Goal: Check status: Check status

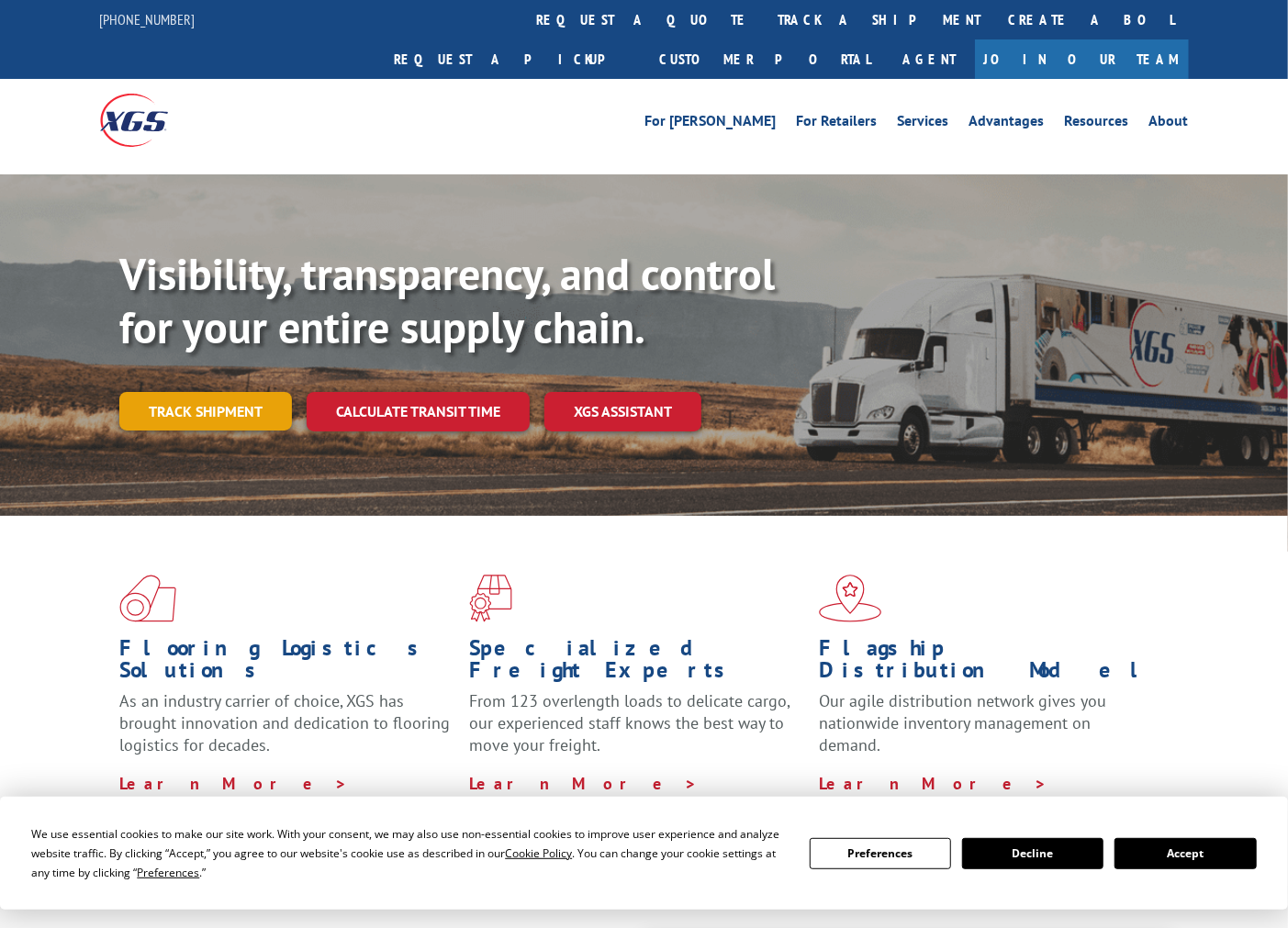
click at [217, 391] on link "Track shipment" at bounding box center [206, 410] width 173 height 38
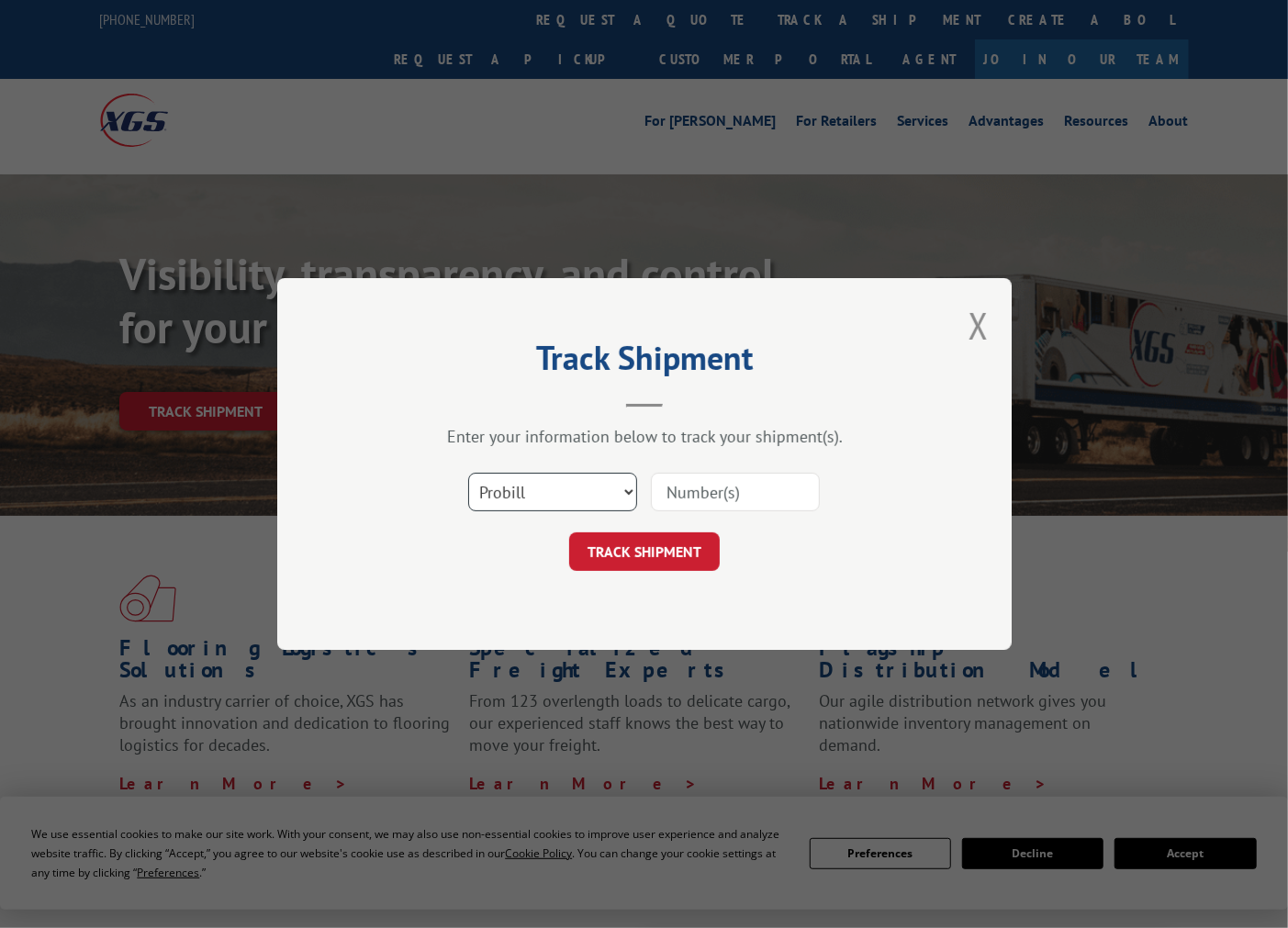
click at [626, 497] on select "Select category... Probill BOL PO" at bounding box center [552, 491] width 169 height 38
click at [673, 501] on input at bounding box center [736, 491] width 169 height 38
paste input "2842907"
type input "2842907"
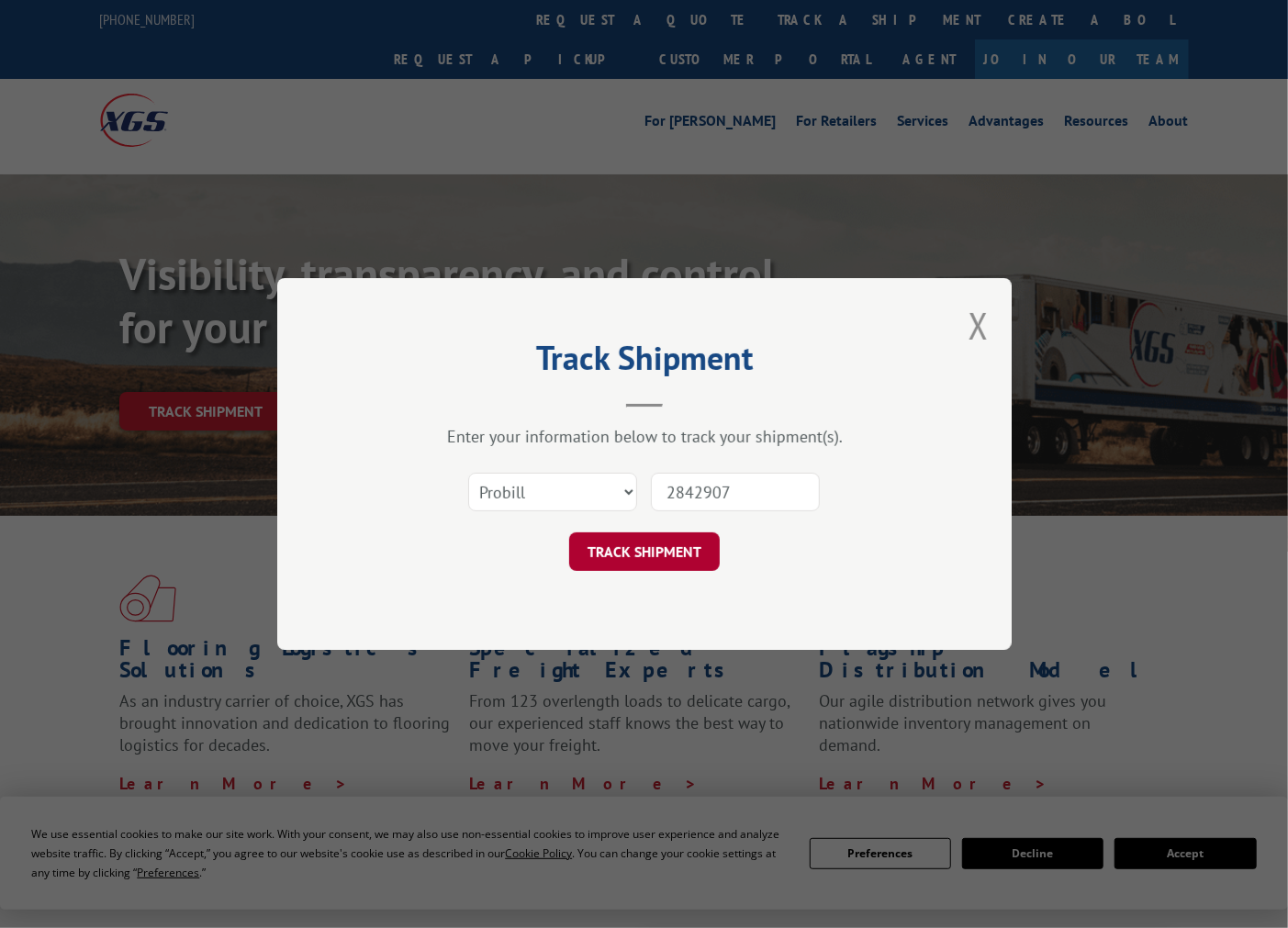
click at [657, 552] on button "TRACK SHIPMENT" at bounding box center [644, 550] width 151 height 38
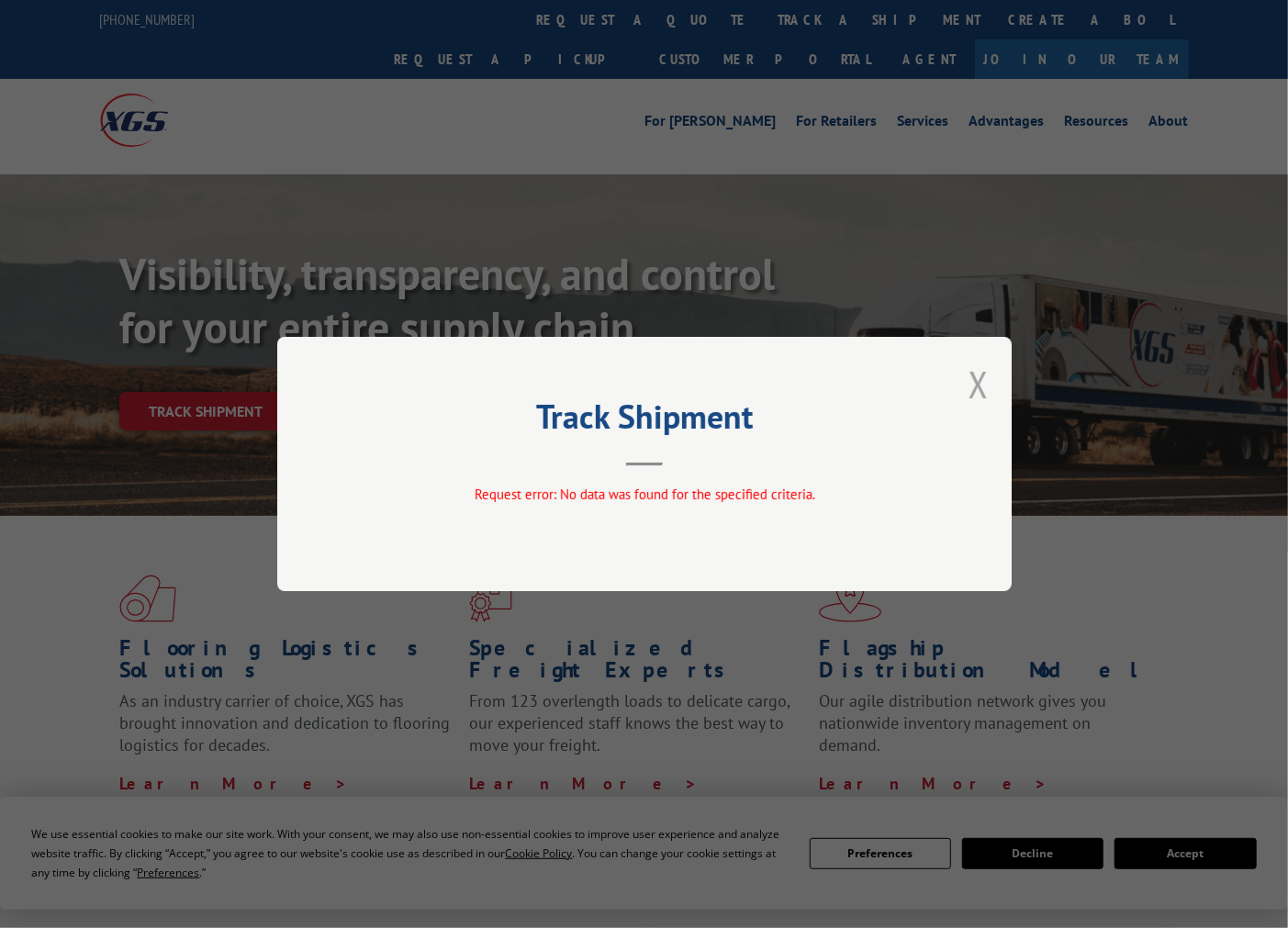
click at [976, 391] on button "Close modal" at bounding box center [978, 384] width 20 height 48
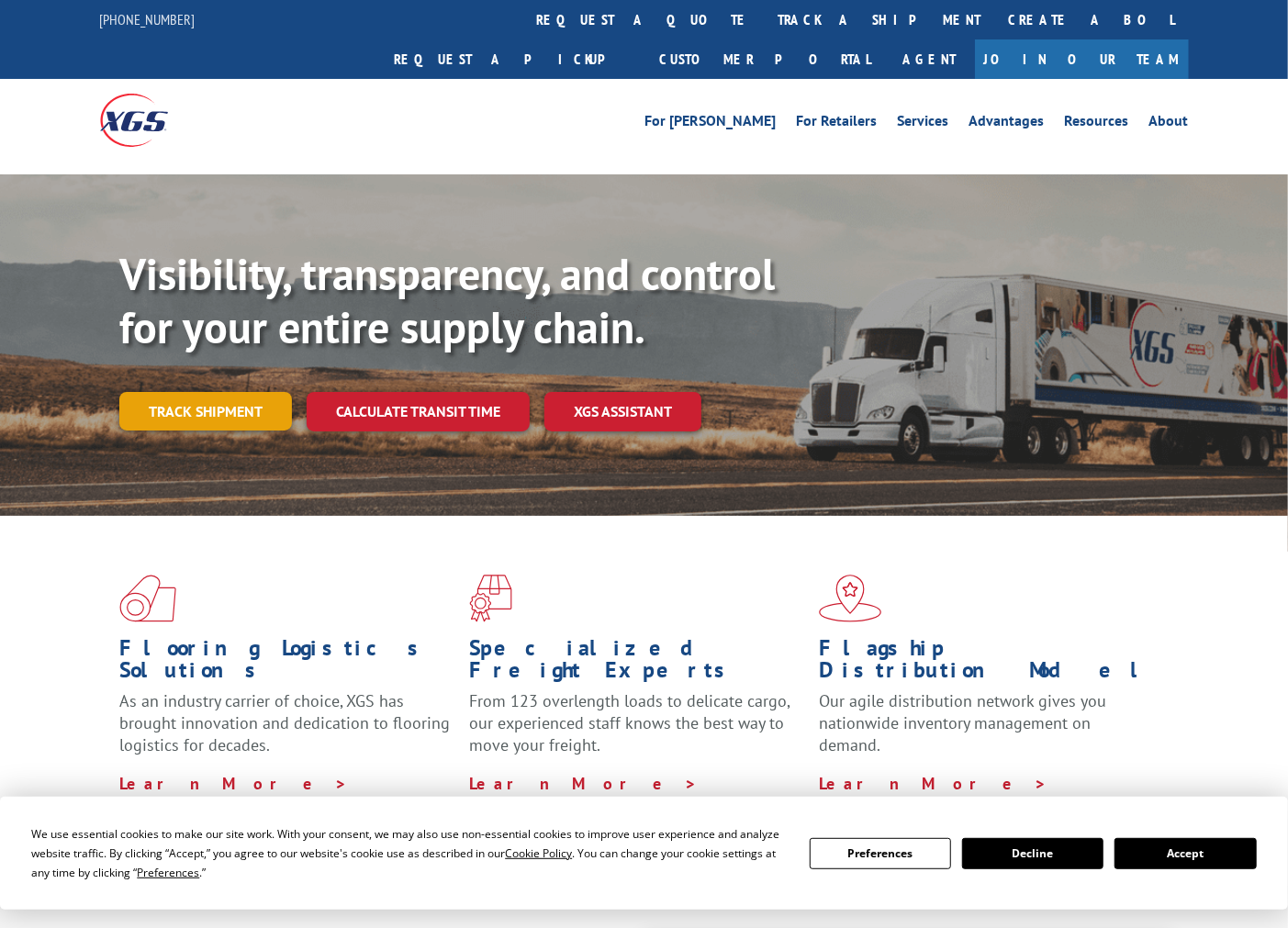
click at [251, 391] on link "Track shipment" at bounding box center [206, 410] width 173 height 38
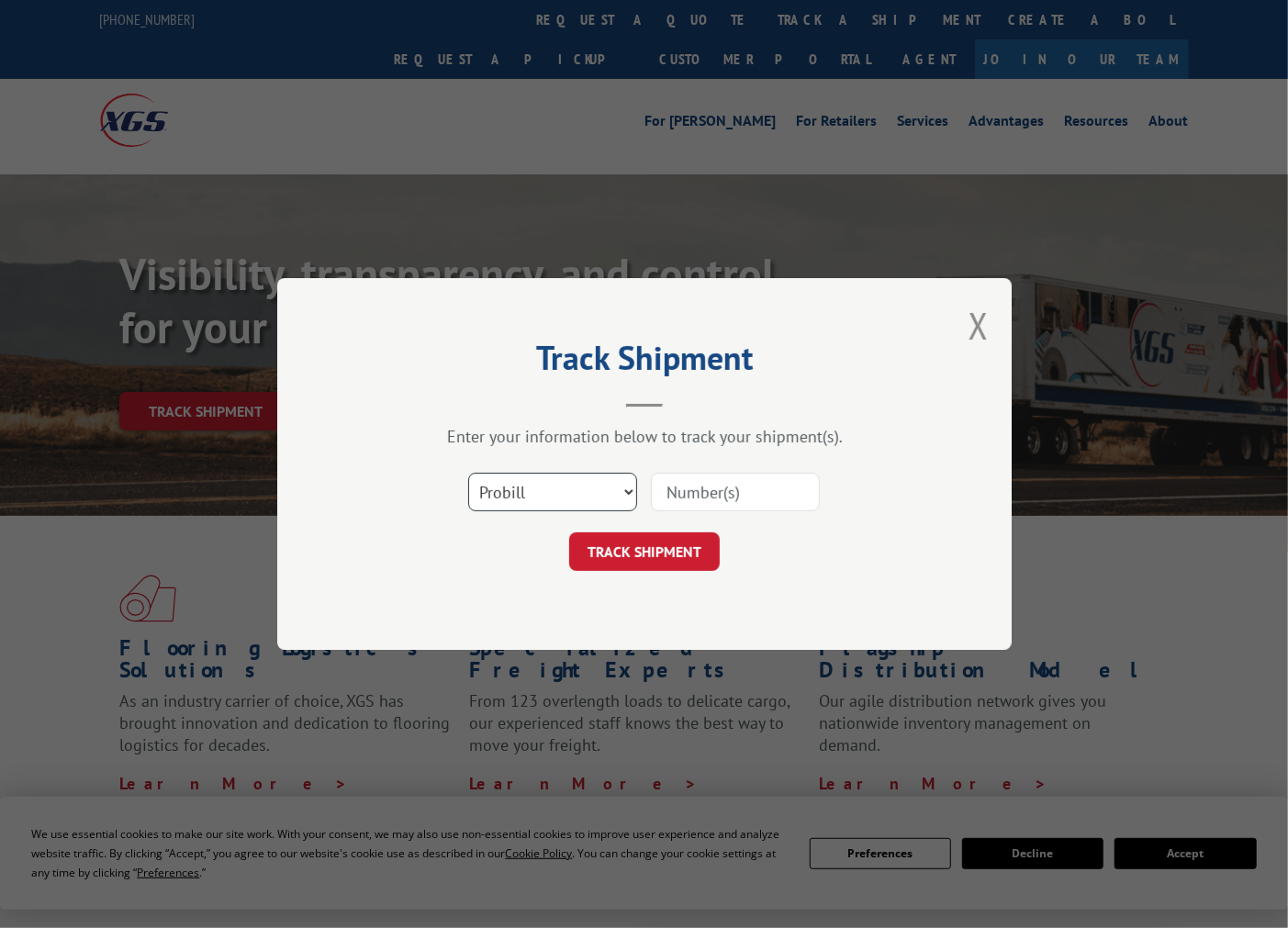
click at [620, 496] on select "Select category... Probill BOL PO" at bounding box center [552, 491] width 169 height 38
select select "bol"
click at [468, 472] on select "Select category... Probill BOL PO" at bounding box center [552, 491] width 169 height 38
click at [750, 505] on input at bounding box center [736, 491] width 169 height 38
paste input "2842907"
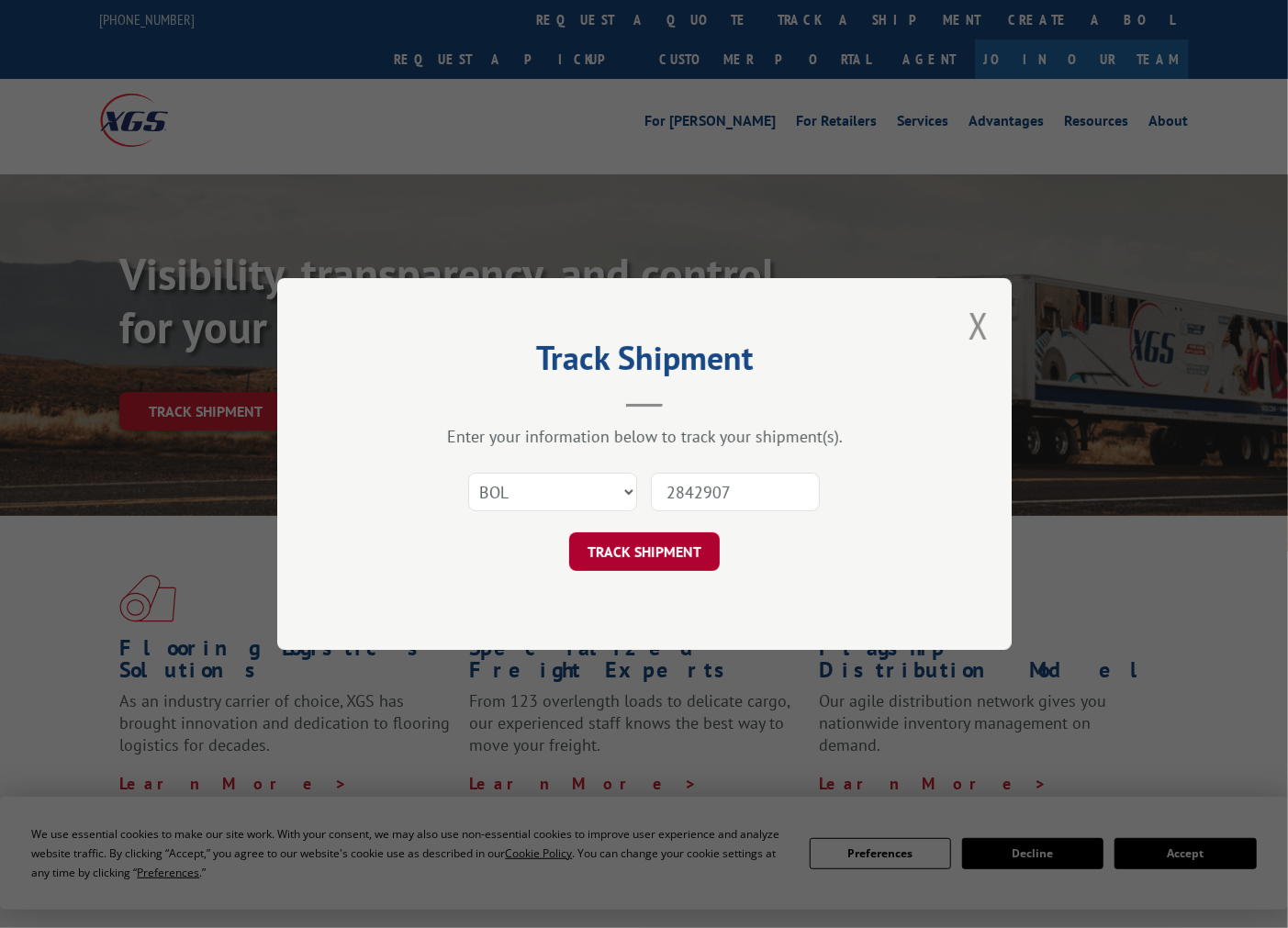
type input "2842907"
click at [664, 544] on button "TRACK SHIPMENT" at bounding box center [644, 550] width 151 height 38
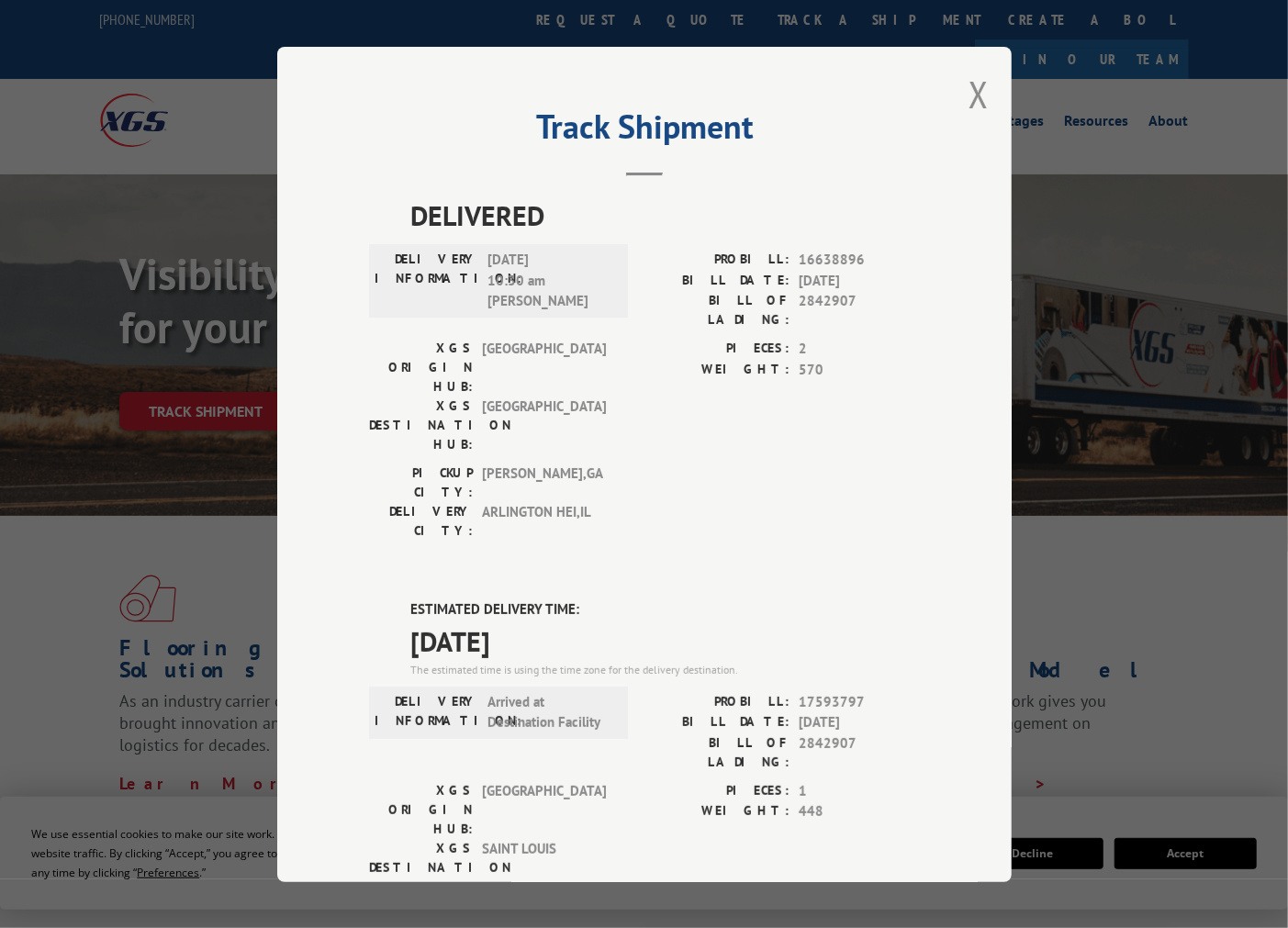
click at [958, 106] on div "Track Shipment DELIVERED DELIVERY INFORMATION: [DATE] 10:30 am [PERSON_NAME]: 1…" at bounding box center [644, 464] width 735 height 835
click at [968, 98] on button "Close modal" at bounding box center [978, 94] width 20 height 48
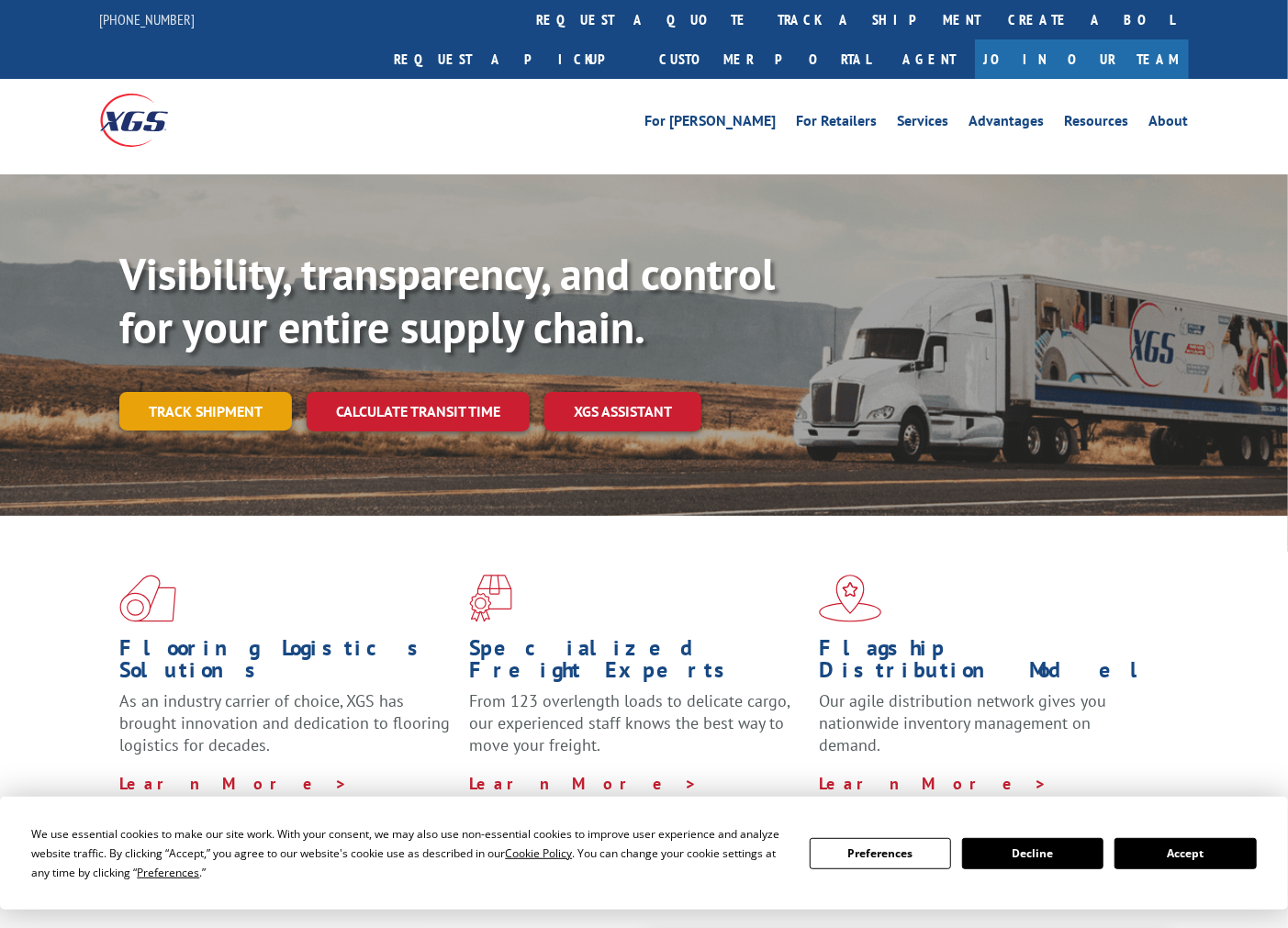
click at [177, 391] on link "Track shipment" at bounding box center [206, 410] width 173 height 38
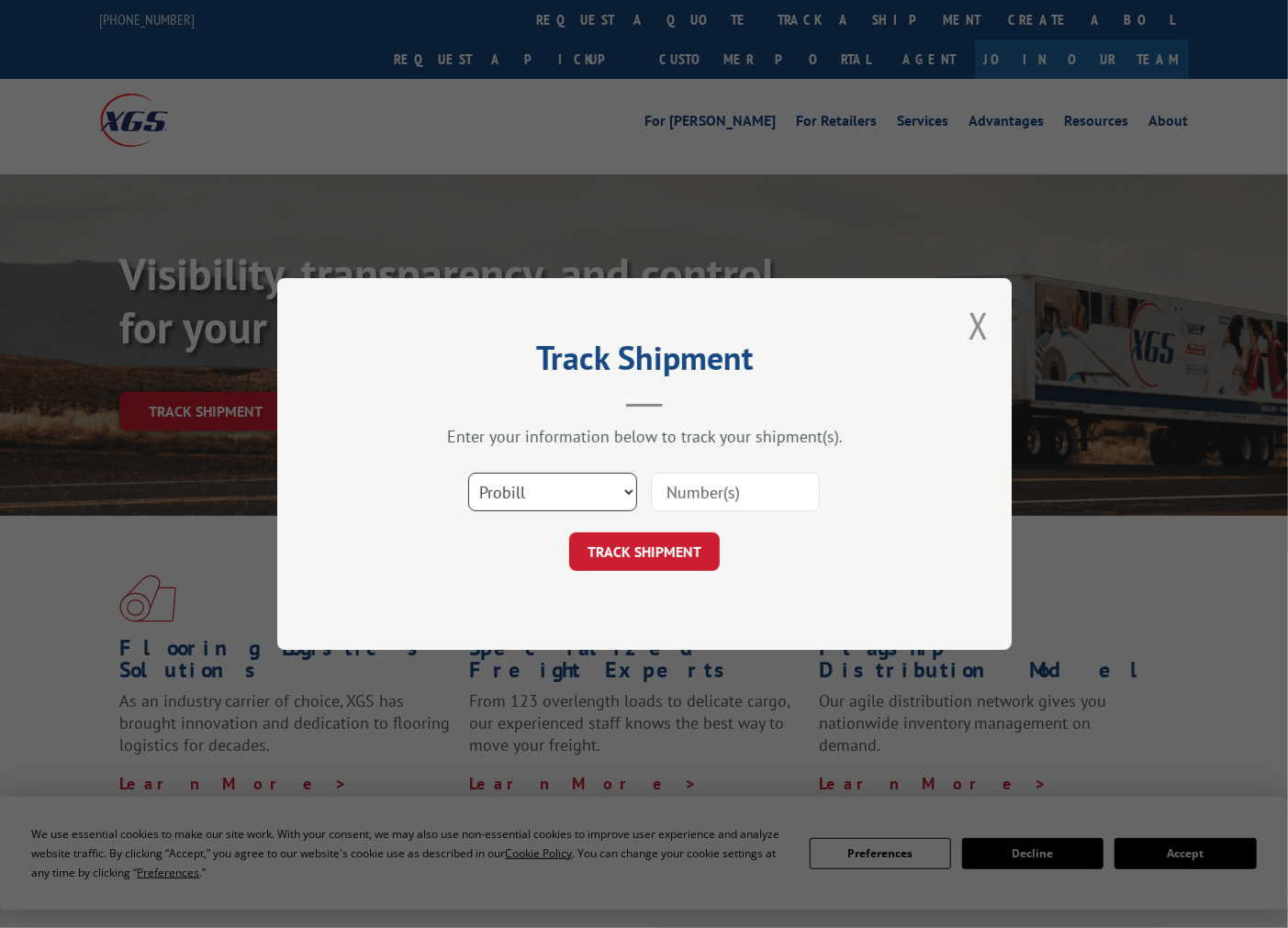
click at [613, 484] on select "Select category... Probill BOL PO" at bounding box center [552, 491] width 169 height 38
select select "bol"
click at [468, 472] on select "Select category... Probill BOL PO" at bounding box center [552, 491] width 169 height 38
click at [762, 500] on input at bounding box center [736, 491] width 169 height 38
paste input "2842907"
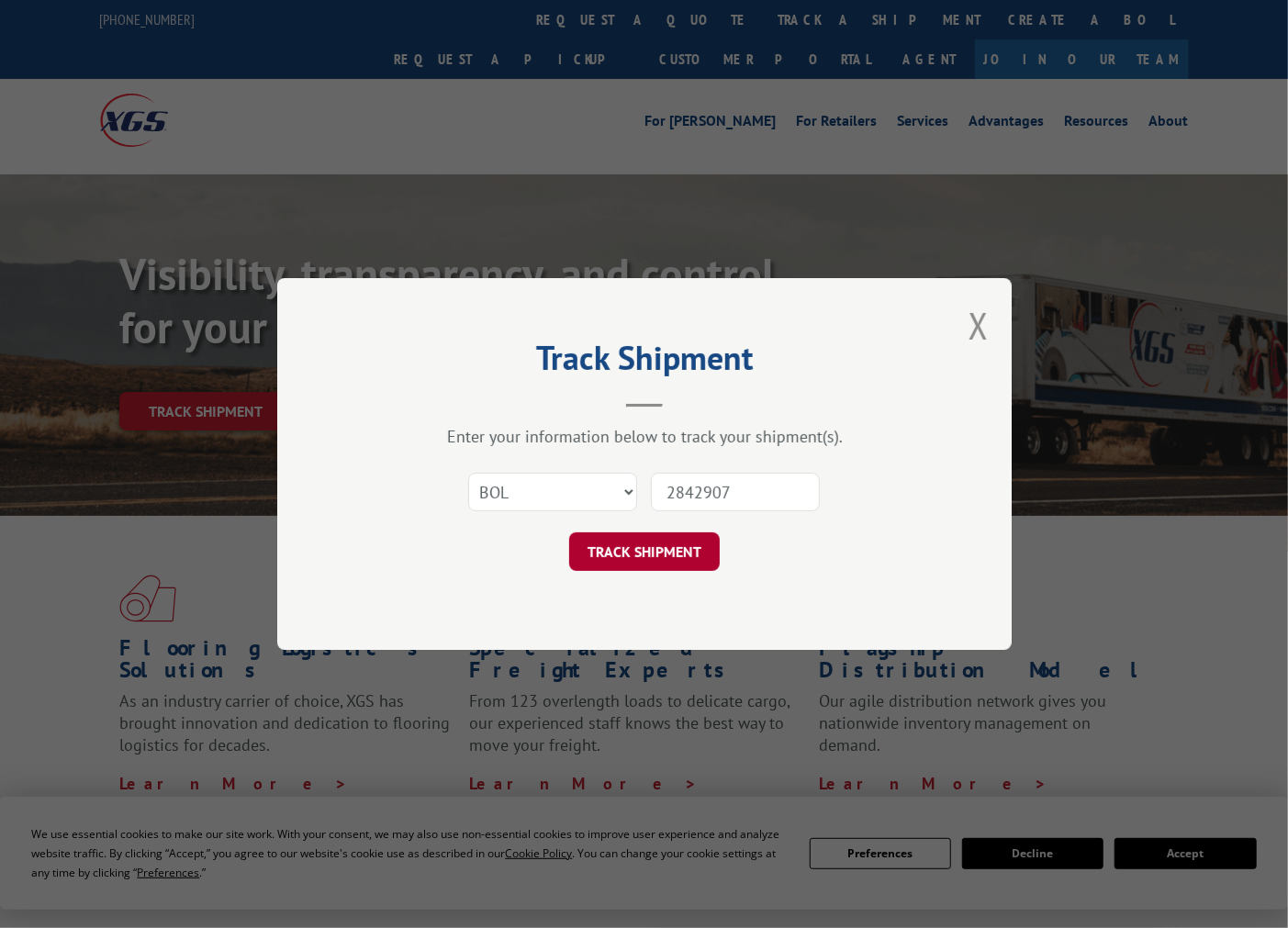
type input "2842907"
click at [665, 553] on button "TRACK SHIPMENT" at bounding box center [644, 550] width 151 height 38
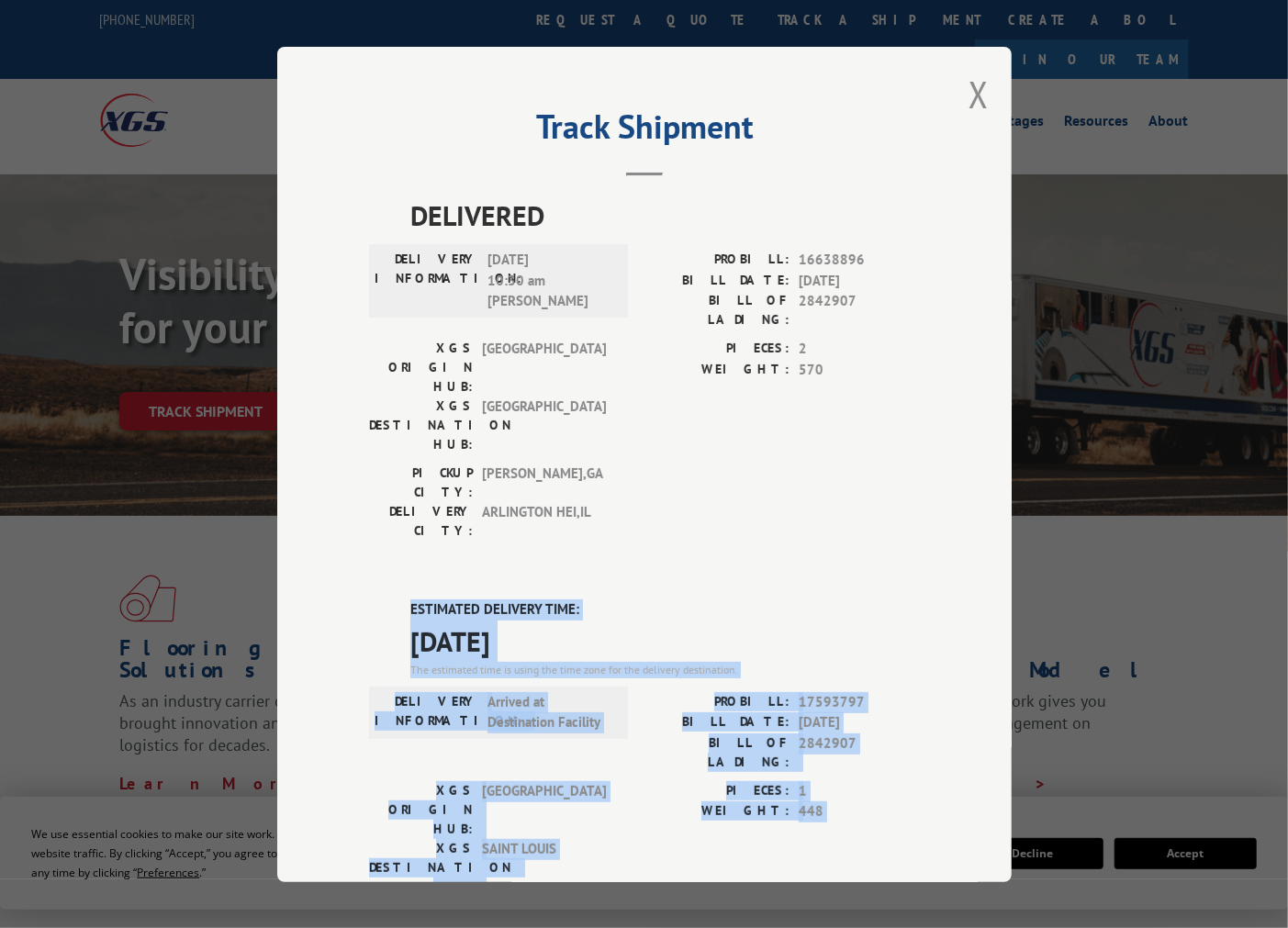
drag, startPoint x: 400, startPoint y: 501, endPoint x: 888, endPoint y: 767, distance: 555.8
click at [888, 767] on div "ESTIMATED DELIVERY TIME: [DATE] The estimated time is using the time zone for t…" at bounding box center [644, 929] width 551 height 660
copy div "ESTIMATED DELIVERY TIME: [DATE] The estimated time is using the time zone for t…"
